Goal: Information Seeking & Learning: Learn about a topic

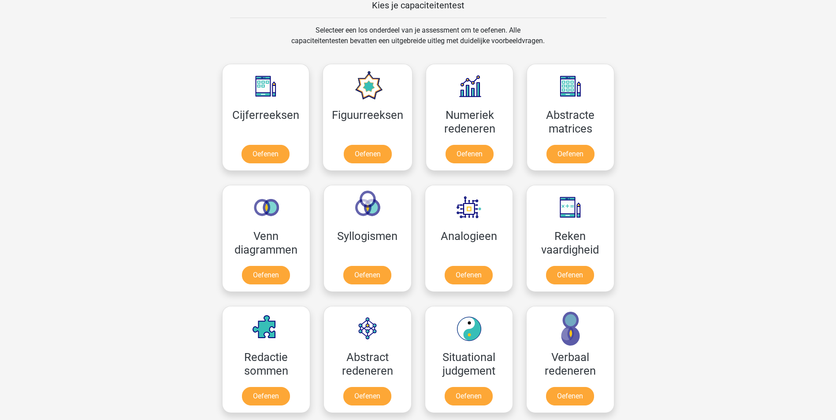
scroll to position [342, 0]
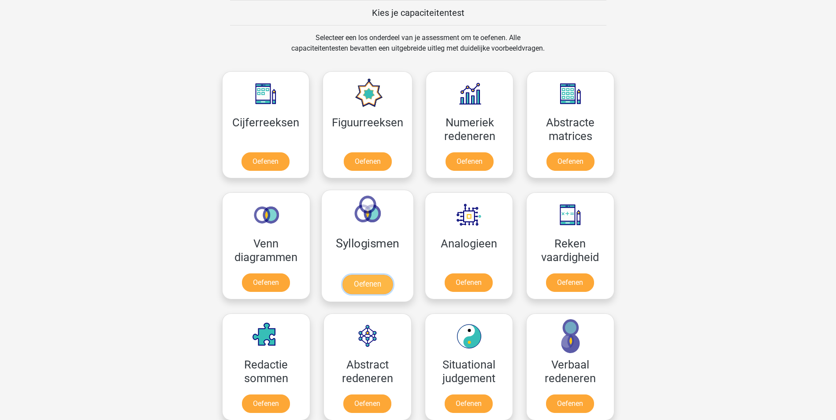
click at [367, 281] on link "Oefenen" at bounding box center [367, 284] width 50 height 19
click at [265, 284] on link "Oefenen" at bounding box center [266, 284] width 50 height 19
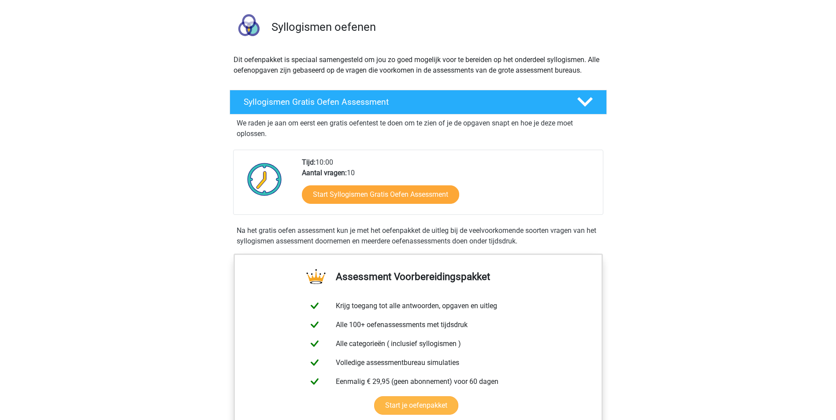
scroll to position [132, 0]
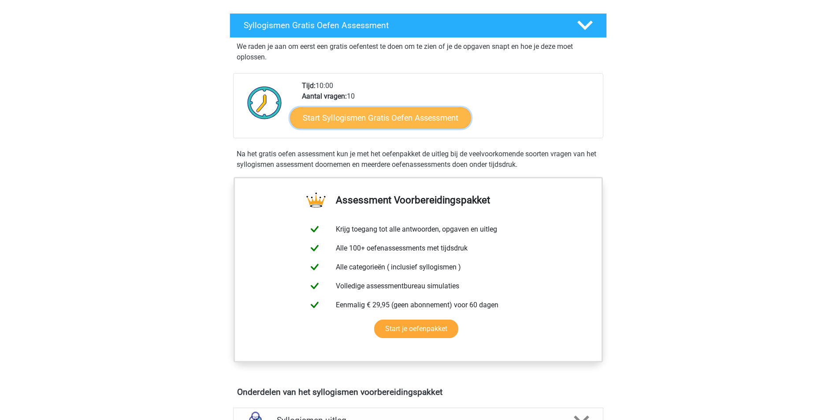
click at [370, 118] on link "Start Syllogismen Gratis Oefen Assessment" at bounding box center [380, 117] width 181 height 21
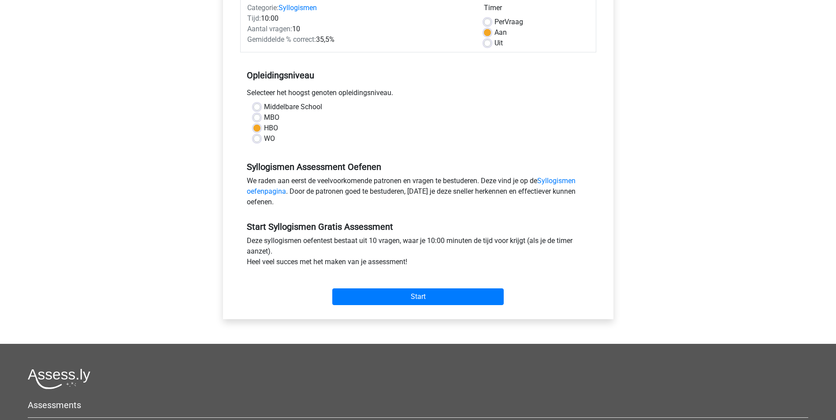
scroll to position [132, 0]
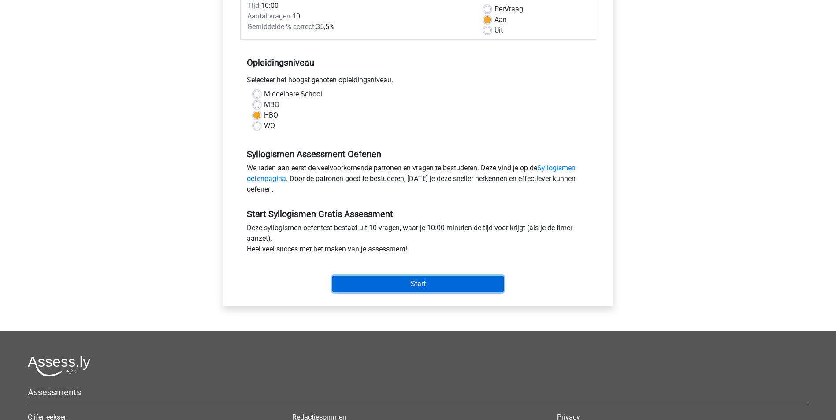
click at [412, 282] on input "Start" at bounding box center [417, 284] width 171 height 17
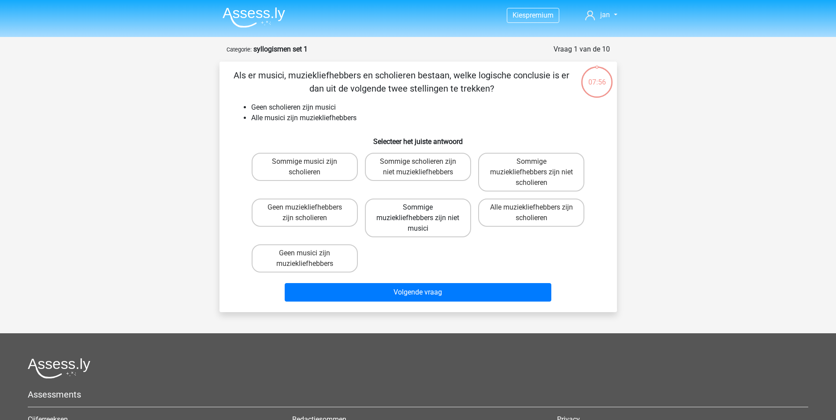
click at [398, 214] on label "Sommige muziekliefhebbers zijn niet musici" at bounding box center [418, 218] width 106 height 39
click at [418, 213] on input "Sommige muziekliefhebbers zijn niet musici" at bounding box center [421, 210] width 6 height 6
radio input "true"
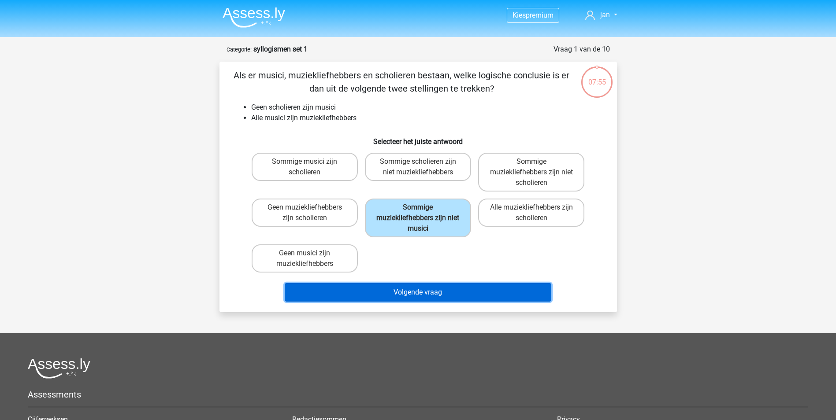
click at [407, 291] on button "Volgende vraag" at bounding box center [418, 292] width 267 height 19
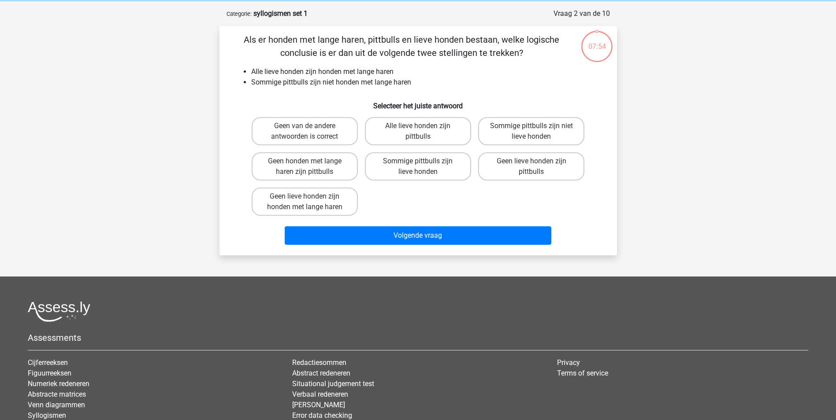
scroll to position [44, 0]
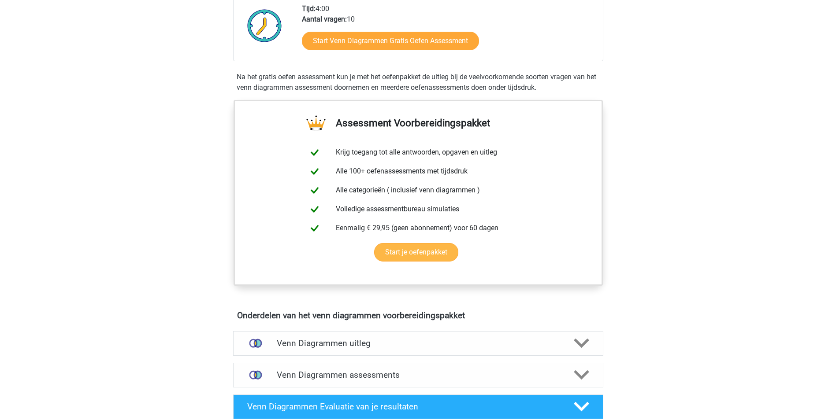
scroll to position [220, 0]
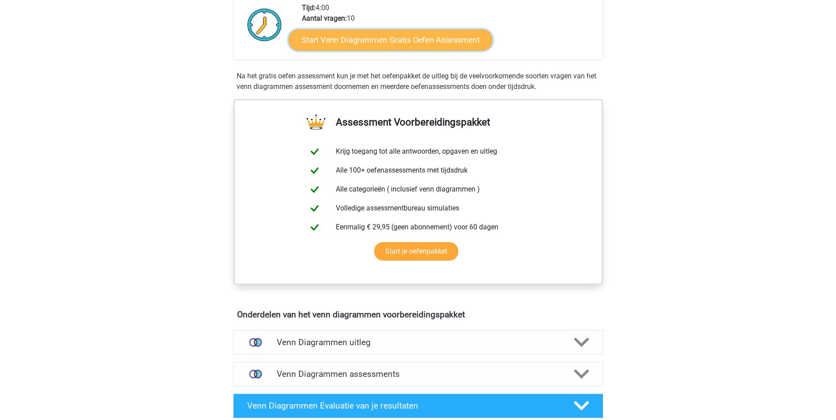
click at [352, 37] on link "Start Venn Diagrammen Gratis Oefen Assessment" at bounding box center [391, 40] width 204 height 21
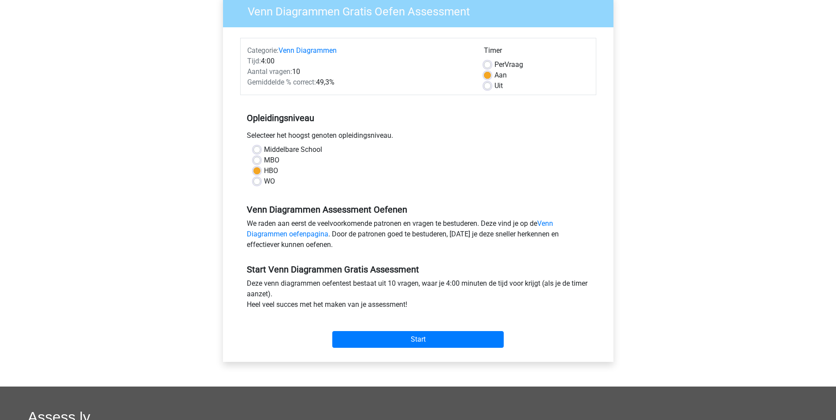
scroll to position [220, 0]
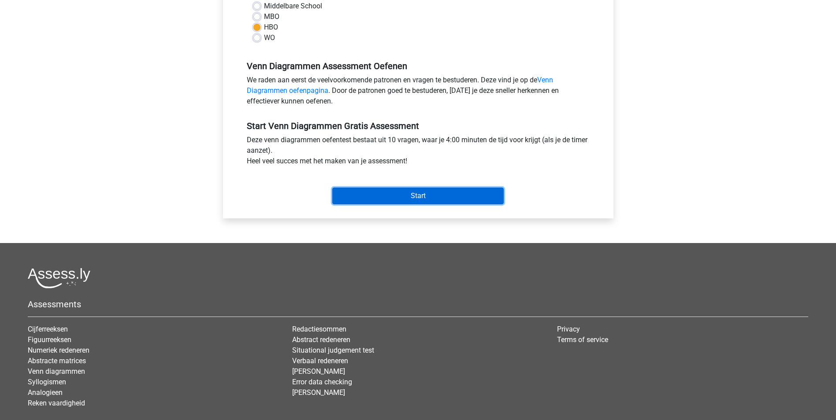
click at [403, 195] on input "Start" at bounding box center [417, 196] width 171 height 17
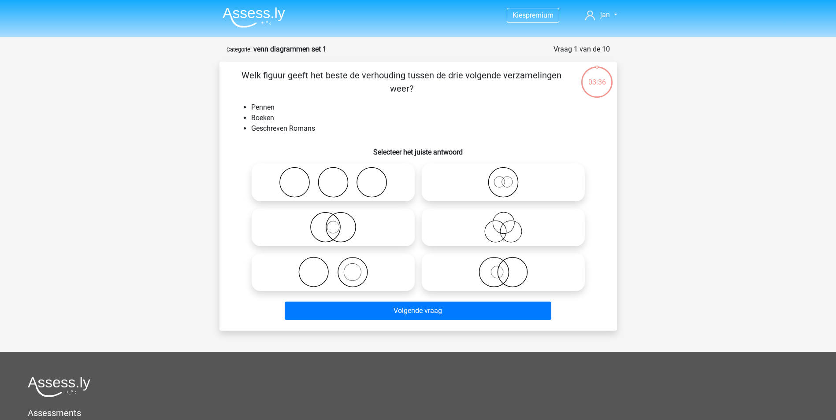
click at [323, 272] on icon at bounding box center [333, 272] width 156 height 31
click at [333, 268] on input "radio" at bounding box center [336, 265] width 6 height 6
radio input "true"
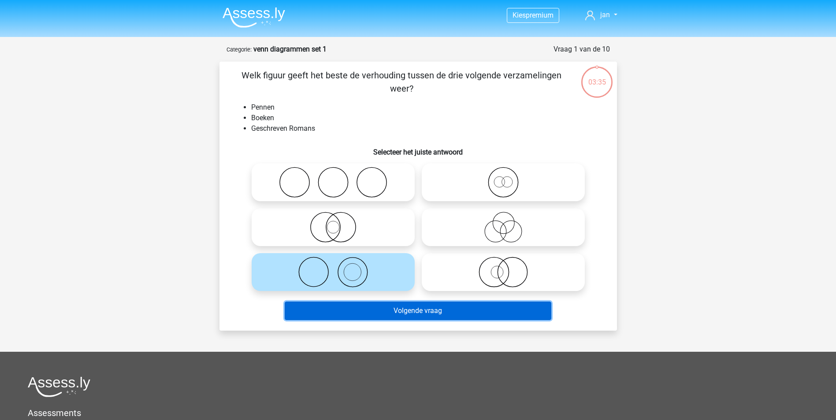
click at [395, 311] on button "Volgende vraag" at bounding box center [418, 311] width 267 height 19
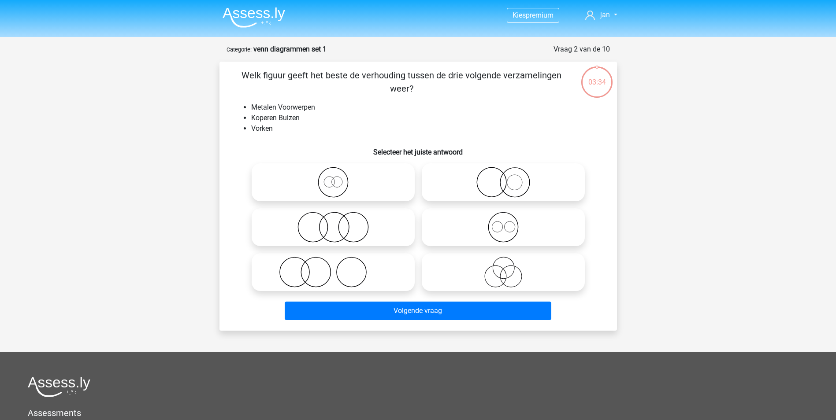
scroll to position [44, 0]
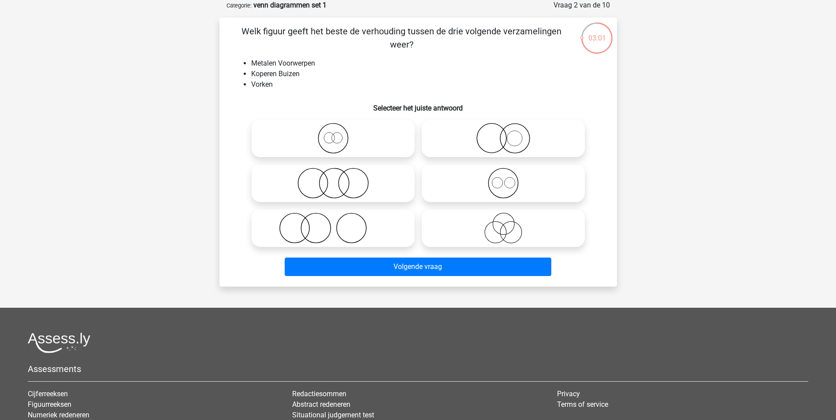
click at [330, 139] on icon at bounding box center [333, 138] width 156 height 31
click at [333, 134] on input "radio" at bounding box center [336, 131] width 6 height 6
radio input "true"
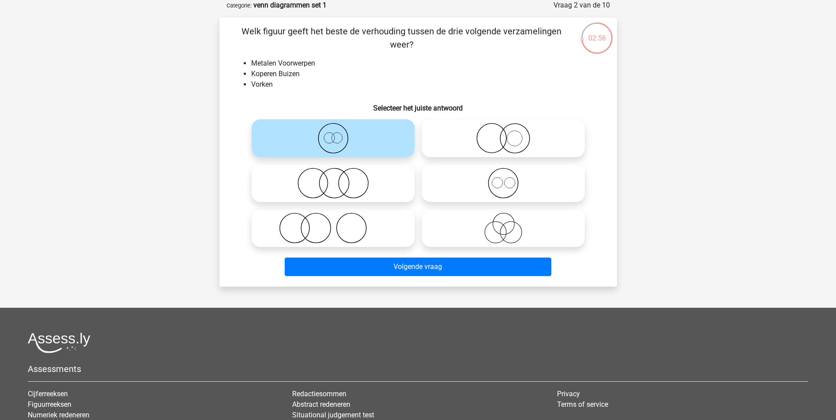
click at [500, 185] on icon at bounding box center [503, 183] width 156 height 31
click at [503, 179] on input "radio" at bounding box center [506, 176] width 6 height 6
radio input "true"
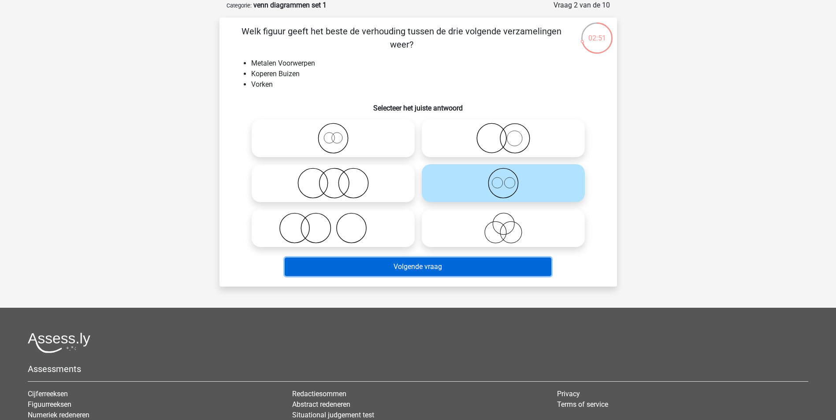
click at [418, 264] on button "Volgende vraag" at bounding box center [418, 267] width 267 height 19
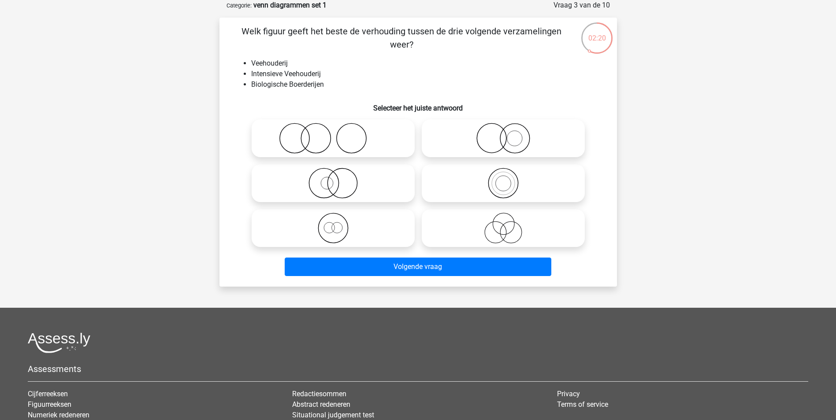
click at [504, 230] on icon at bounding box center [503, 228] width 156 height 31
click at [504, 224] on input "radio" at bounding box center [506, 221] width 6 height 6
radio input "true"
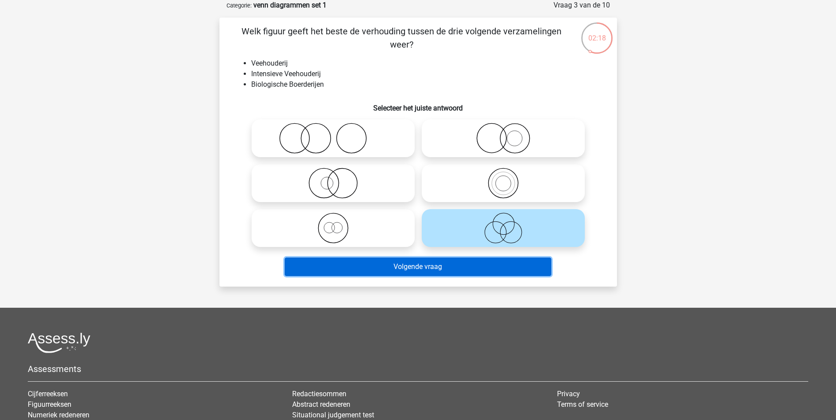
click at [419, 266] on button "Volgende vraag" at bounding box center [418, 267] width 267 height 19
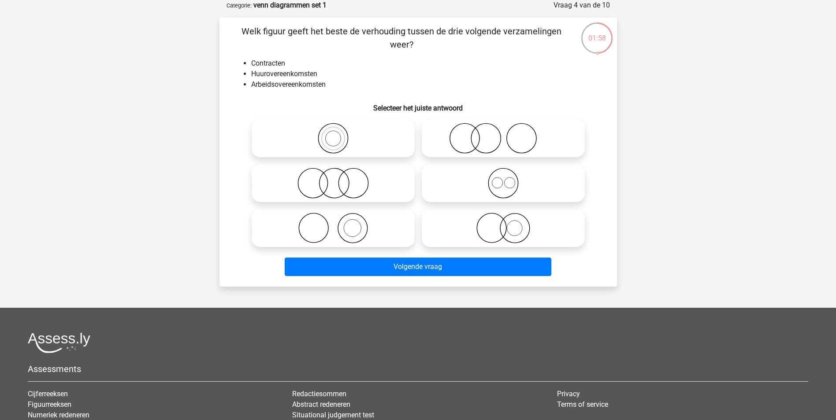
click at [505, 185] on icon at bounding box center [503, 183] width 156 height 31
click at [505, 179] on input "radio" at bounding box center [506, 176] width 6 height 6
radio input "true"
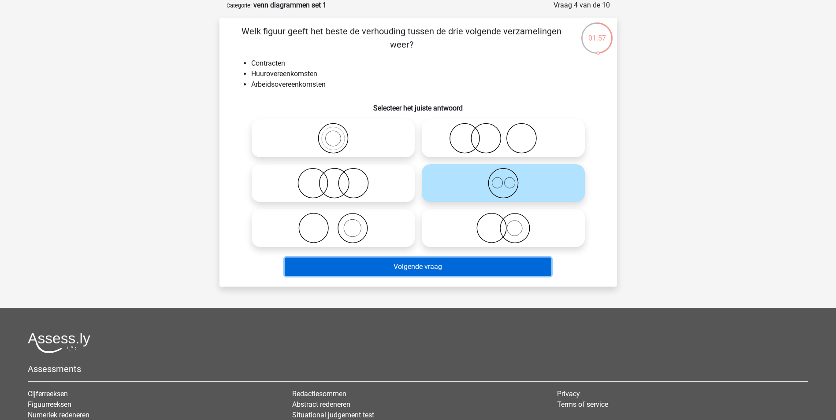
click at [409, 266] on button "Volgende vraag" at bounding box center [418, 267] width 267 height 19
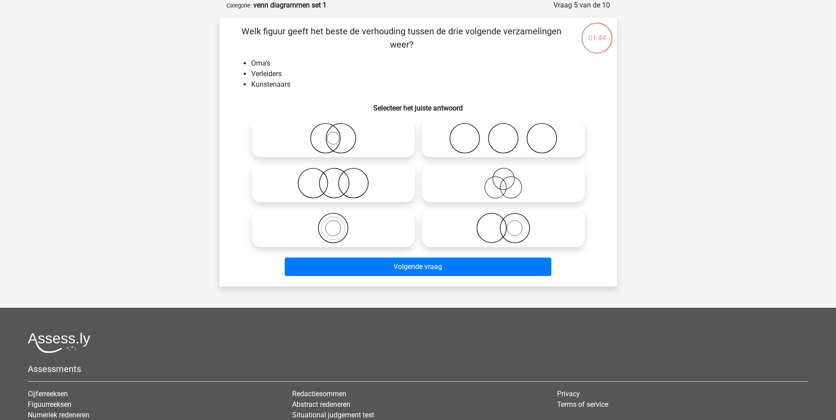
click at [487, 143] on icon at bounding box center [503, 138] width 156 height 31
click at [503, 134] on input "radio" at bounding box center [506, 131] width 6 height 6
radio input "true"
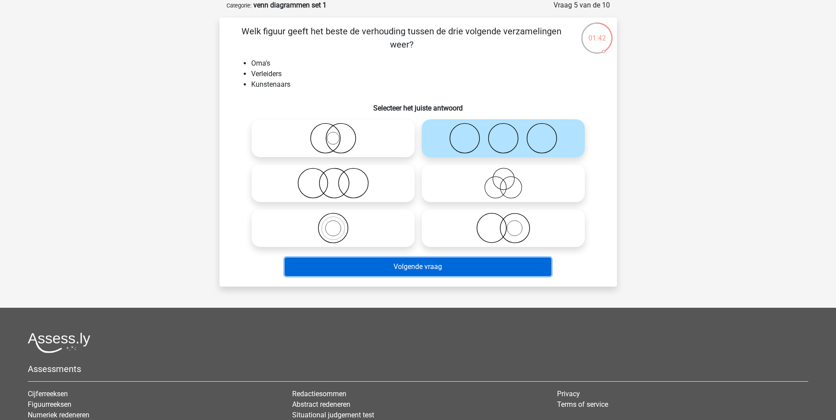
click at [418, 266] on button "Volgende vraag" at bounding box center [418, 267] width 267 height 19
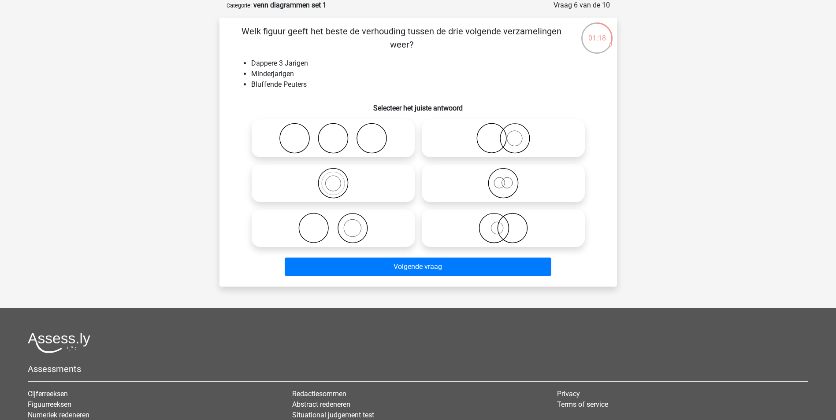
click at [336, 231] on icon at bounding box center [333, 228] width 156 height 31
click at [336, 224] on input "radio" at bounding box center [336, 221] width 6 height 6
radio input "true"
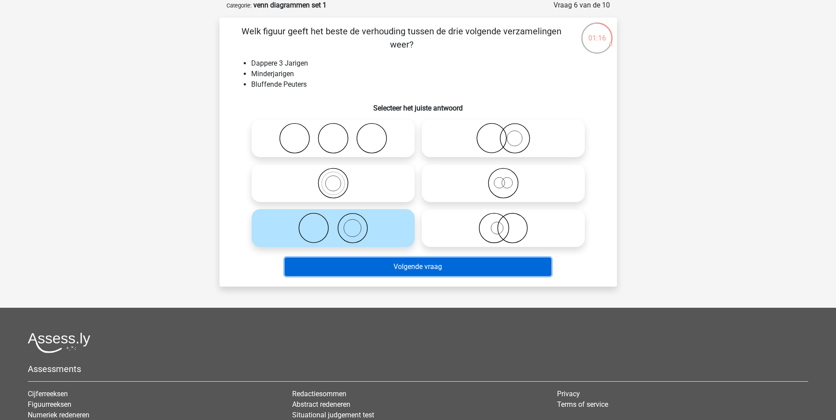
click at [372, 273] on button "Volgende vraag" at bounding box center [418, 267] width 267 height 19
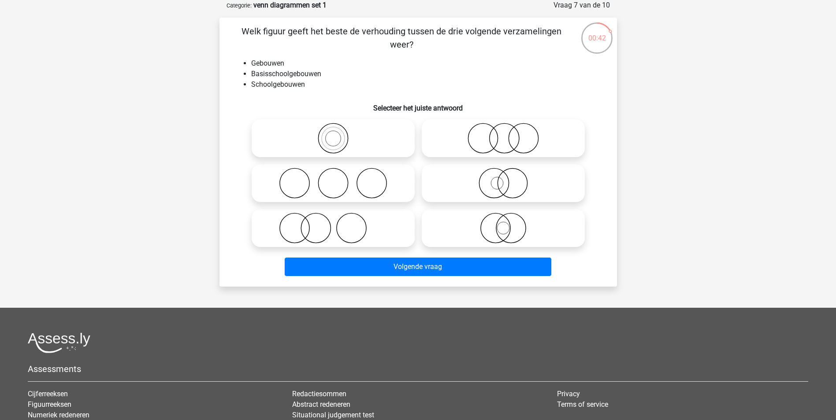
click at [494, 184] on icon at bounding box center [503, 183] width 156 height 31
click at [503, 179] on input "radio" at bounding box center [506, 176] width 6 height 6
radio input "true"
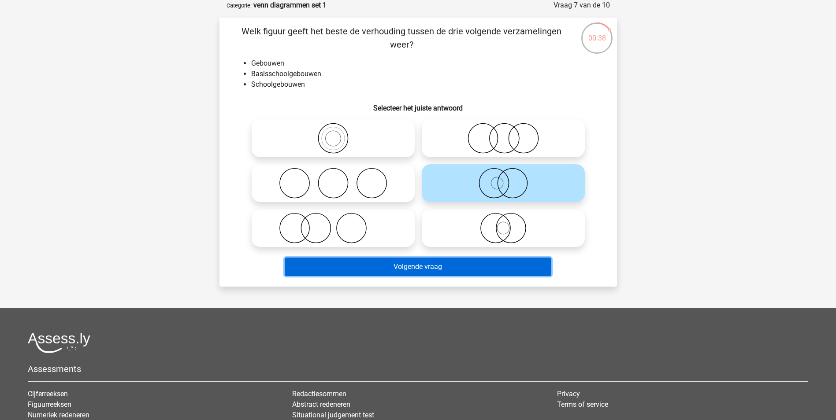
click at [427, 263] on button "Volgende vraag" at bounding box center [418, 267] width 267 height 19
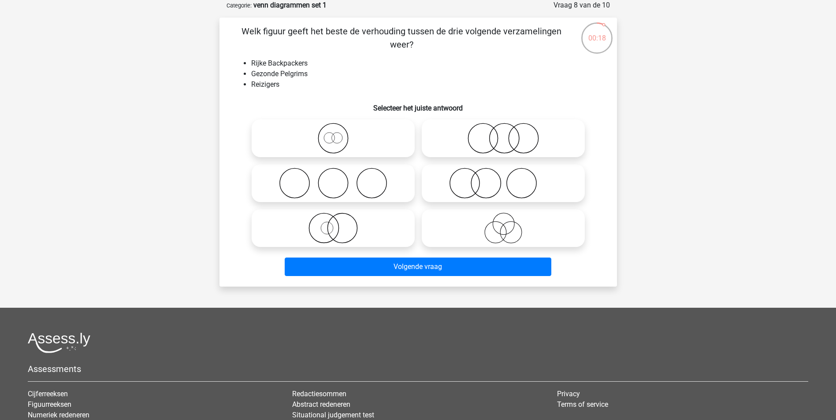
click at [500, 227] on icon at bounding box center [503, 228] width 156 height 31
click at [503, 224] on input "radio" at bounding box center [506, 221] width 6 height 6
radio input "true"
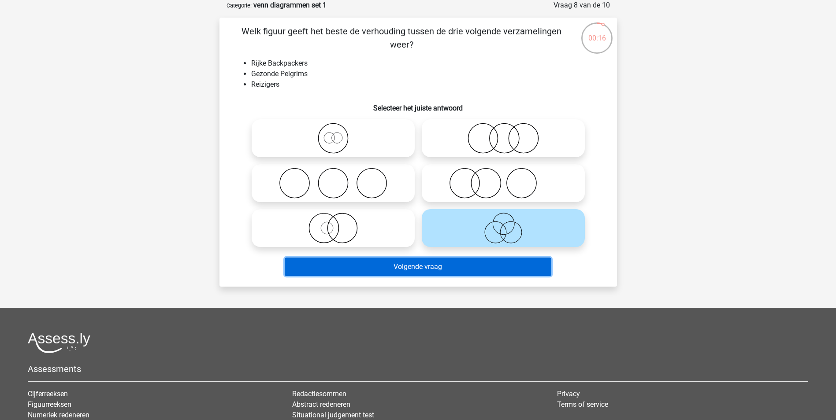
click at [423, 260] on button "Volgende vraag" at bounding box center [418, 267] width 267 height 19
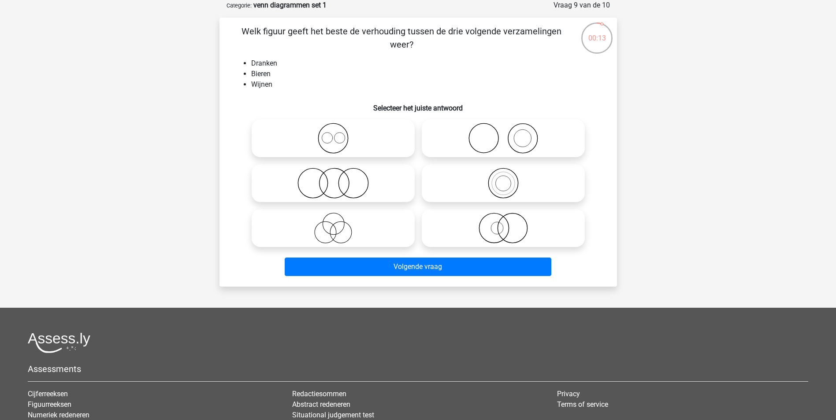
click at [325, 176] on circle at bounding box center [313, 184] width 30 height 30
click at [333, 176] on input "radio" at bounding box center [336, 176] width 6 height 6
radio input "true"
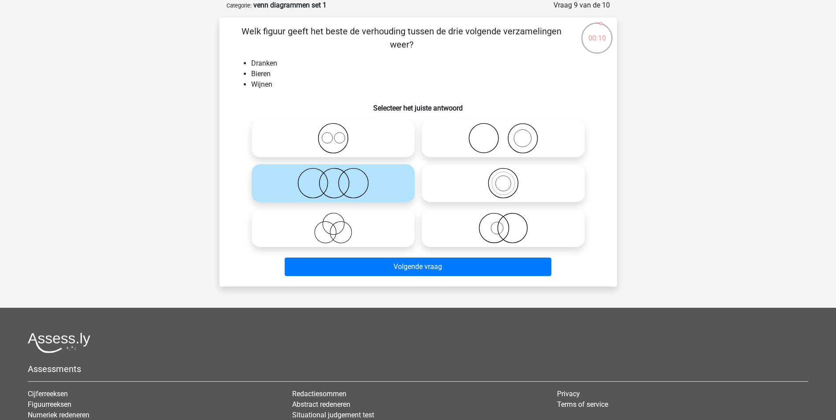
click at [330, 135] on icon at bounding box center [333, 138] width 156 height 31
click at [333, 134] on input "radio" at bounding box center [336, 131] width 6 height 6
radio input "true"
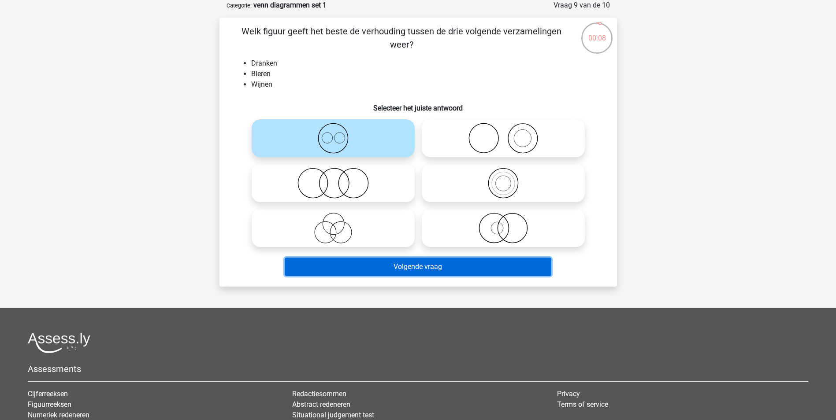
click at [363, 263] on button "Volgende vraag" at bounding box center [418, 267] width 267 height 19
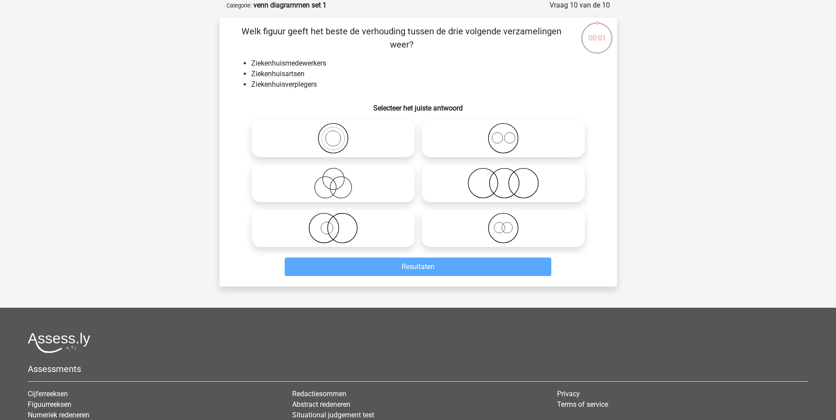
click at [318, 179] on icon at bounding box center [333, 183] width 156 height 31
click at [333, 179] on input "radio" at bounding box center [336, 176] width 6 height 6
radio input "true"
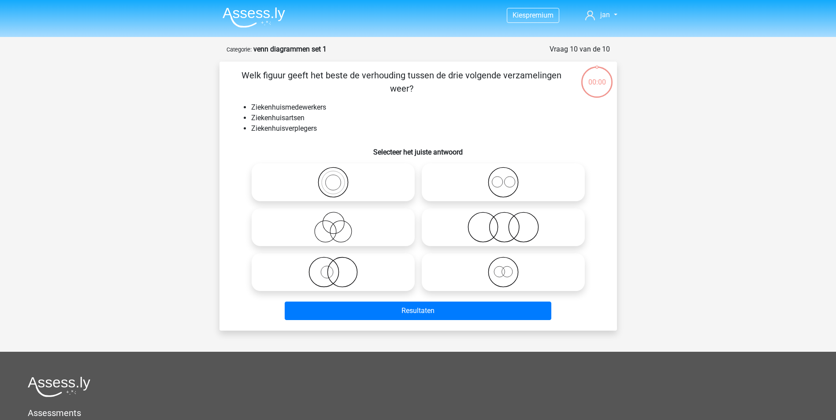
scroll to position [44, 0]
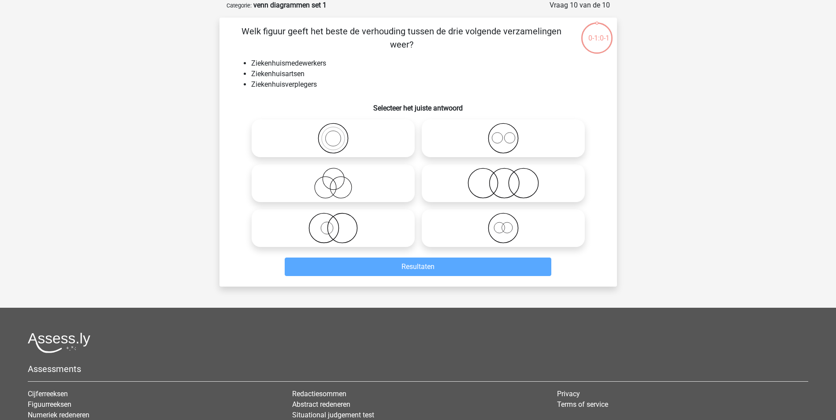
click at [328, 189] on icon at bounding box center [333, 183] width 156 height 31
click at [333, 179] on input "radio" at bounding box center [336, 176] width 6 height 6
radio input "true"
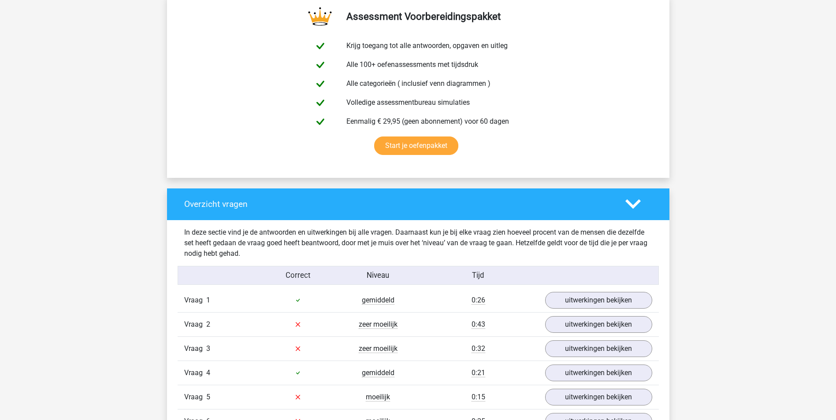
scroll to position [573, 0]
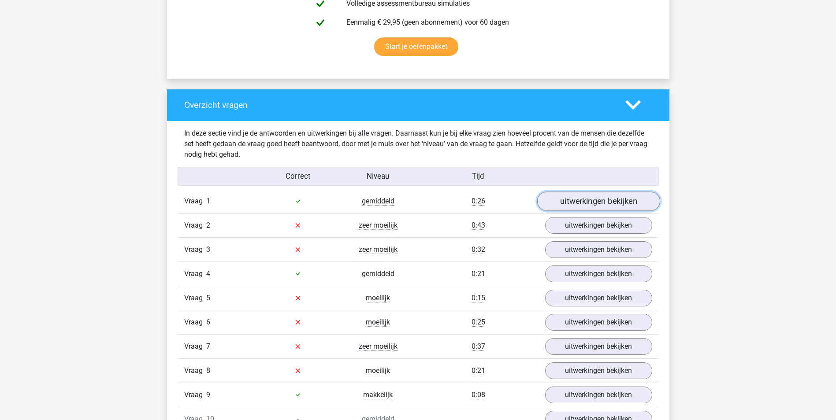
click at [565, 204] on link "uitwerkingen bekijken" at bounding box center [598, 201] width 123 height 19
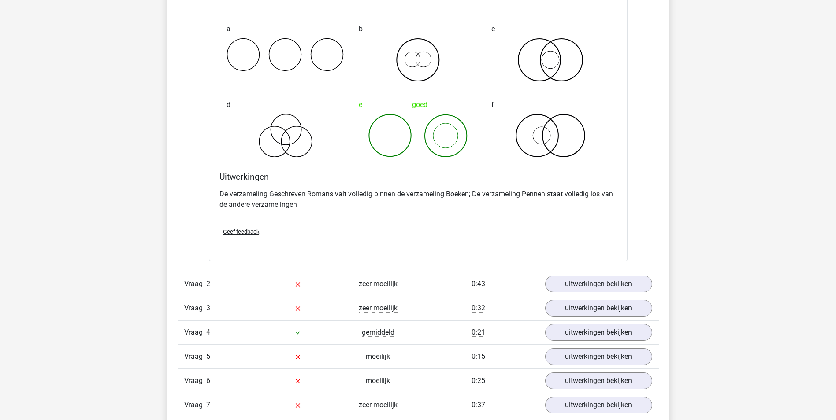
scroll to position [881, 0]
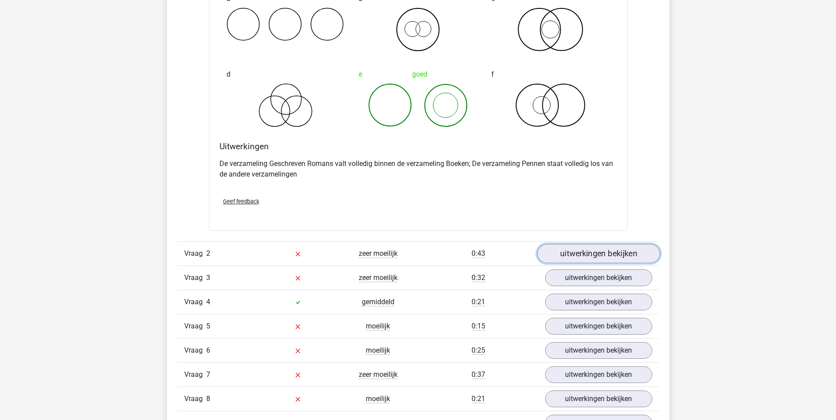
click at [578, 249] on link "uitwerkingen bekijken" at bounding box center [598, 253] width 123 height 19
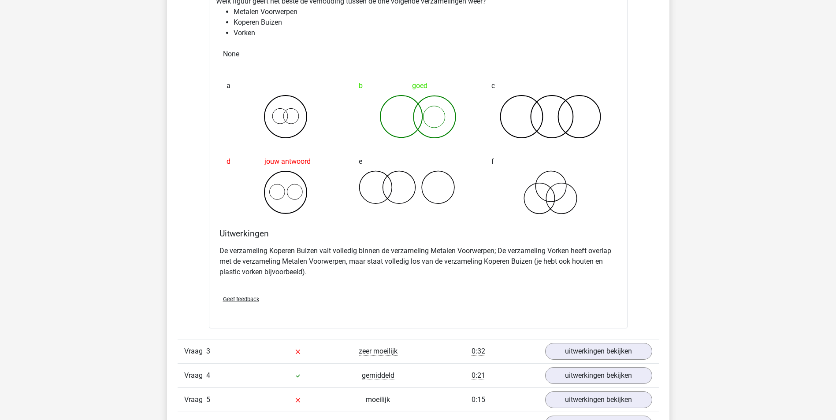
scroll to position [1277, 0]
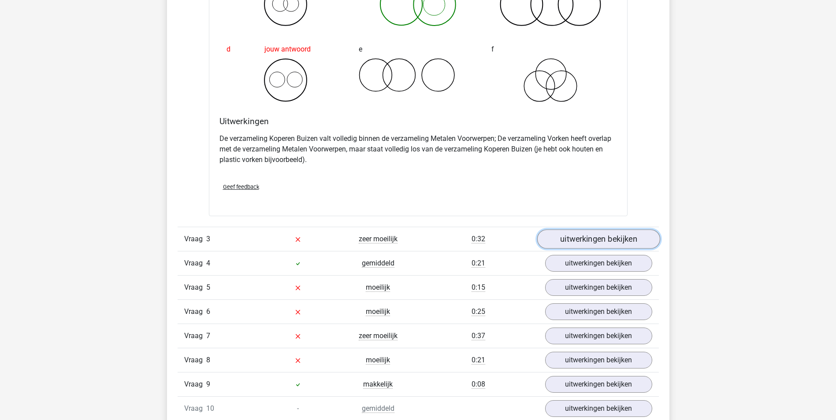
click at [581, 234] on link "uitwerkingen bekijken" at bounding box center [598, 238] width 123 height 19
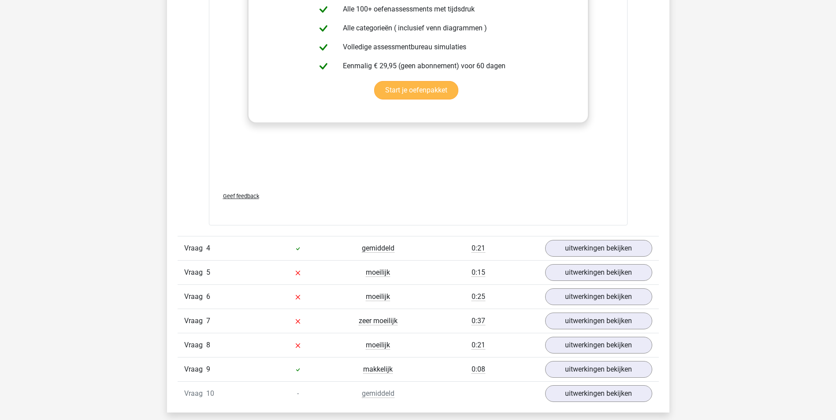
scroll to position [1938, 0]
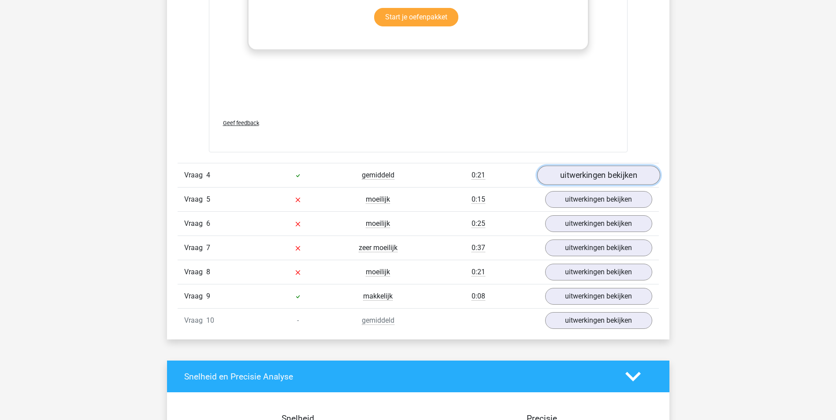
click at [581, 175] on link "uitwerkingen bekijken" at bounding box center [598, 175] width 123 height 19
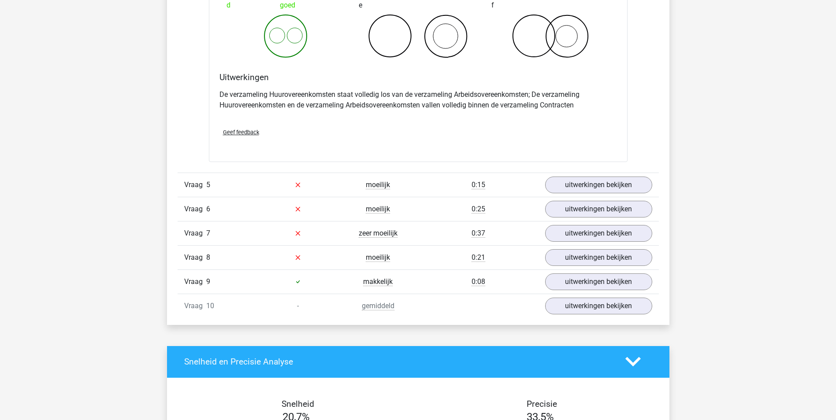
scroll to position [2291, 0]
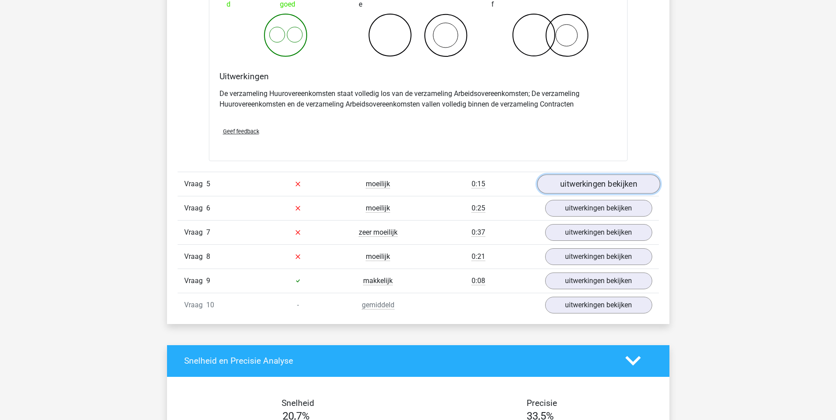
click at [574, 182] on link "uitwerkingen bekijken" at bounding box center [598, 183] width 123 height 19
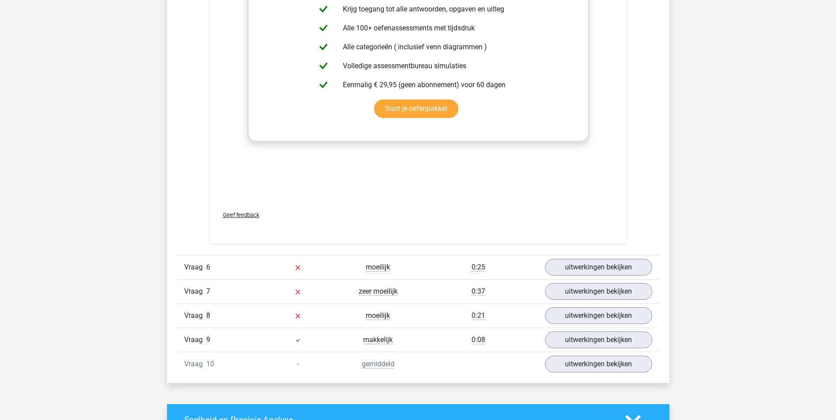
scroll to position [2863, 0]
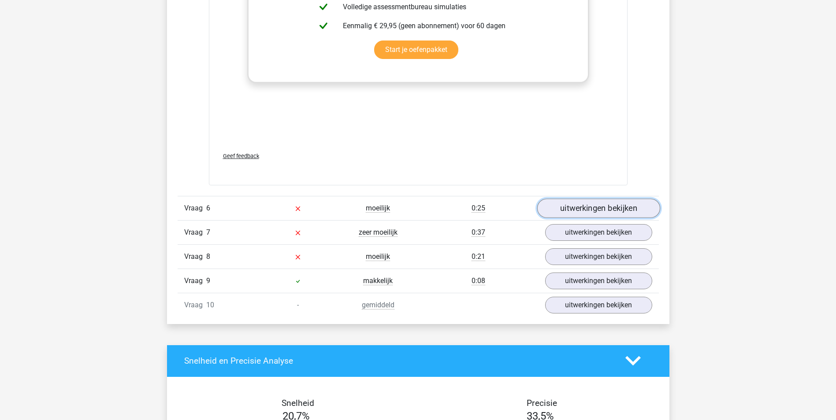
click at [581, 204] on link "uitwerkingen bekijken" at bounding box center [598, 208] width 123 height 19
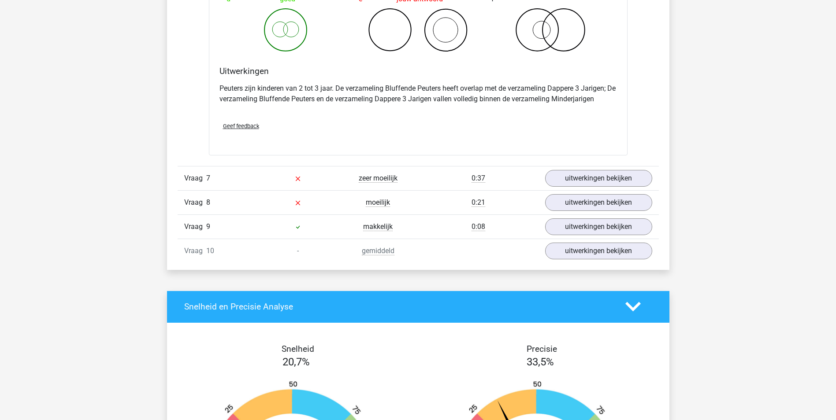
scroll to position [3260, 0]
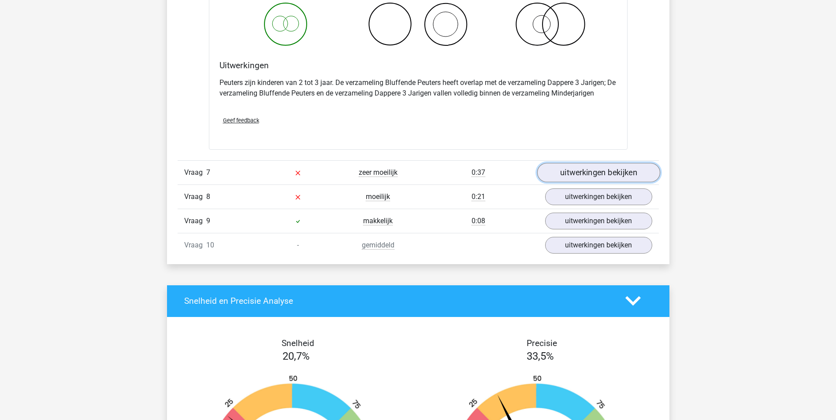
click at [575, 174] on link "uitwerkingen bekijken" at bounding box center [598, 172] width 123 height 19
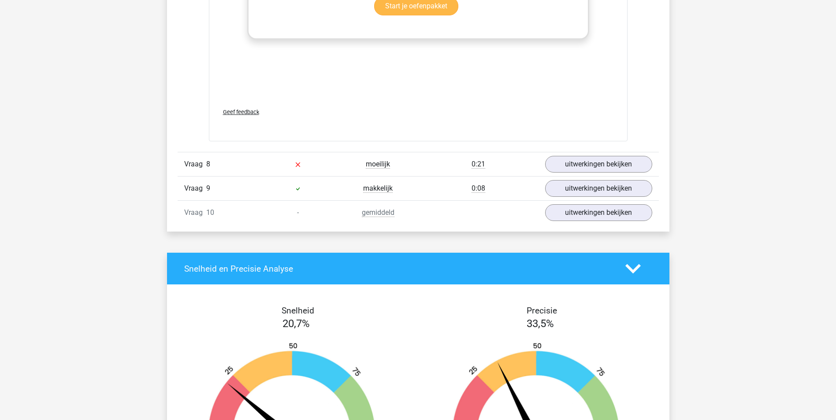
scroll to position [3876, 0]
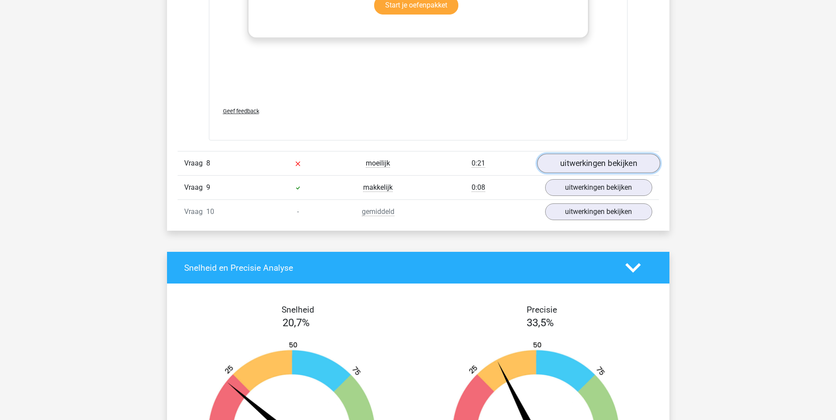
click at [584, 163] on link "uitwerkingen bekijken" at bounding box center [598, 163] width 123 height 19
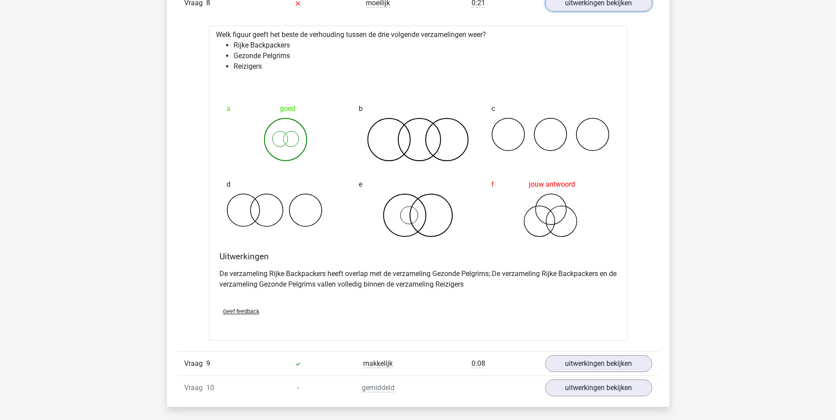
scroll to position [4141, 0]
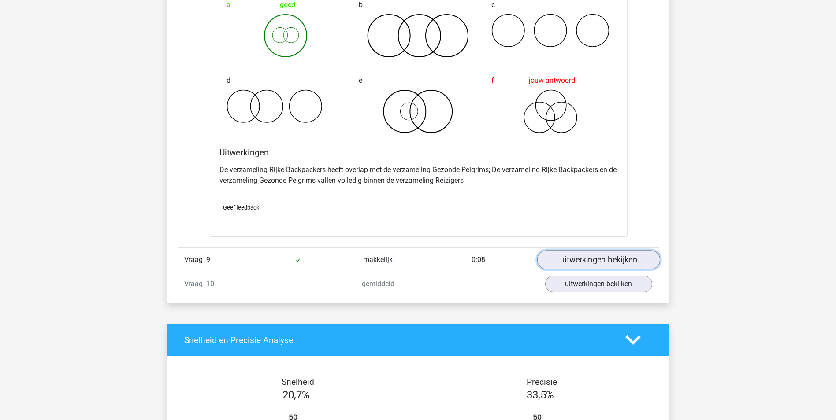
click at [588, 256] on link "uitwerkingen bekijken" at bounding box center [598, 260] width 123 height 19
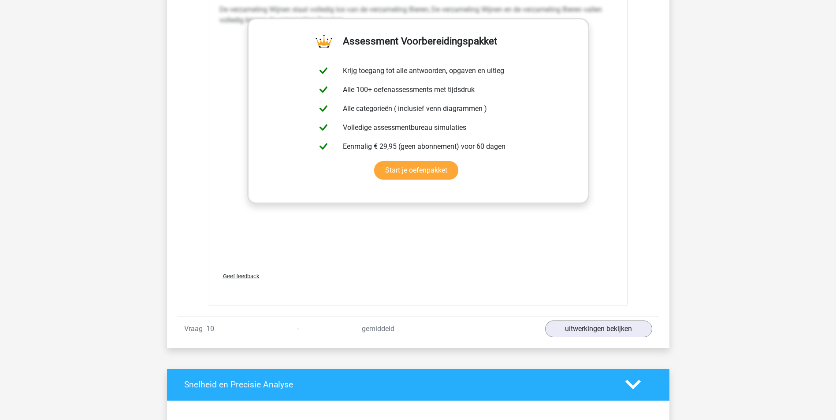
scroll to position [4757, 0]
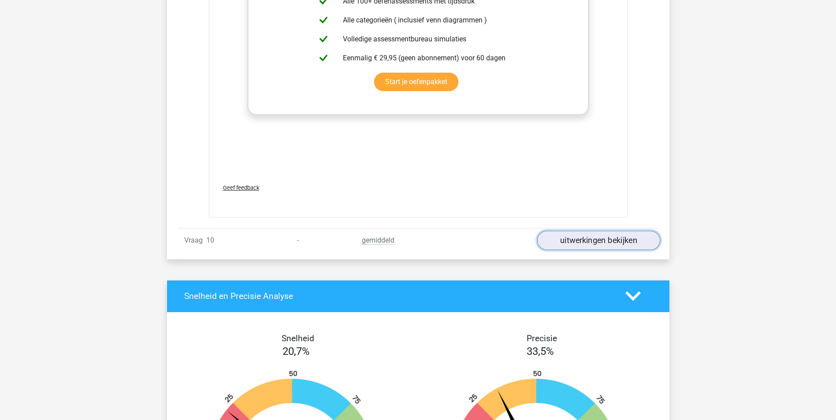
click at [581, 243] on link "uitwerkingen bekijken" at bounding box center [598, 240] width 123 height 19
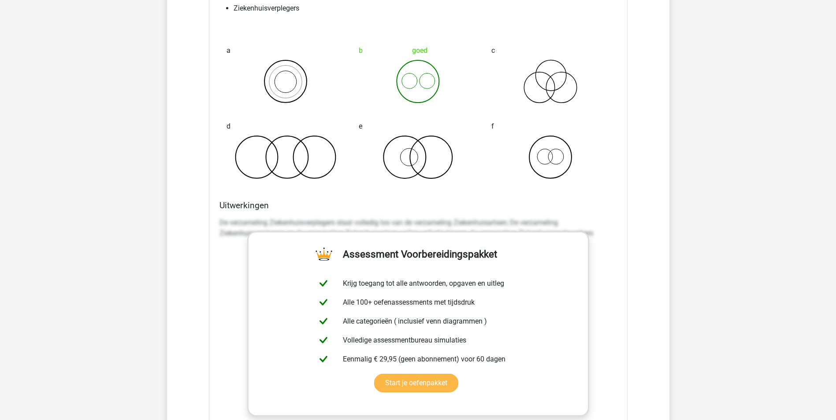
scroll to position [5066, 0]
